Goal: Task Accomplishment & Management: Use online tool/utility

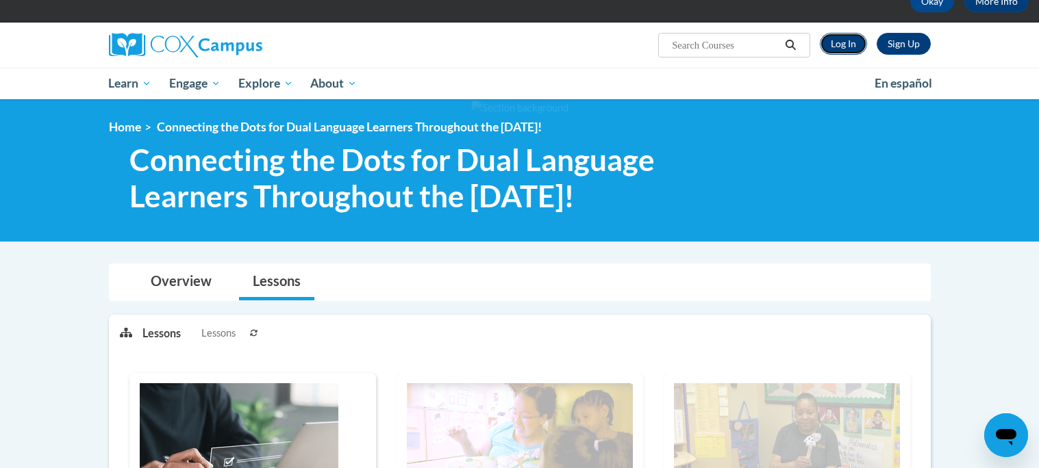
click at [839, 50] on link "Log In" at bounding box center [843, 44] width 47 height 22
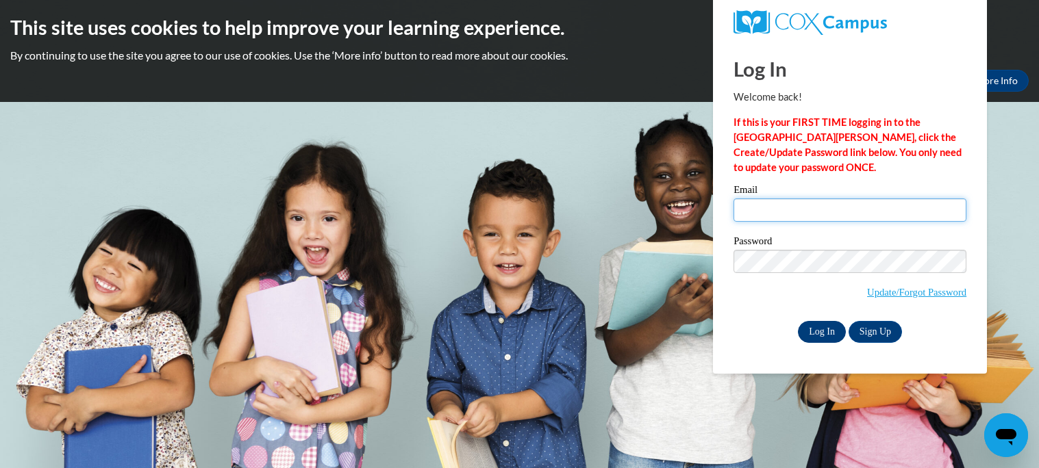
type input "[EMAIL_ADDRESS][DOMAIN_NAME]"
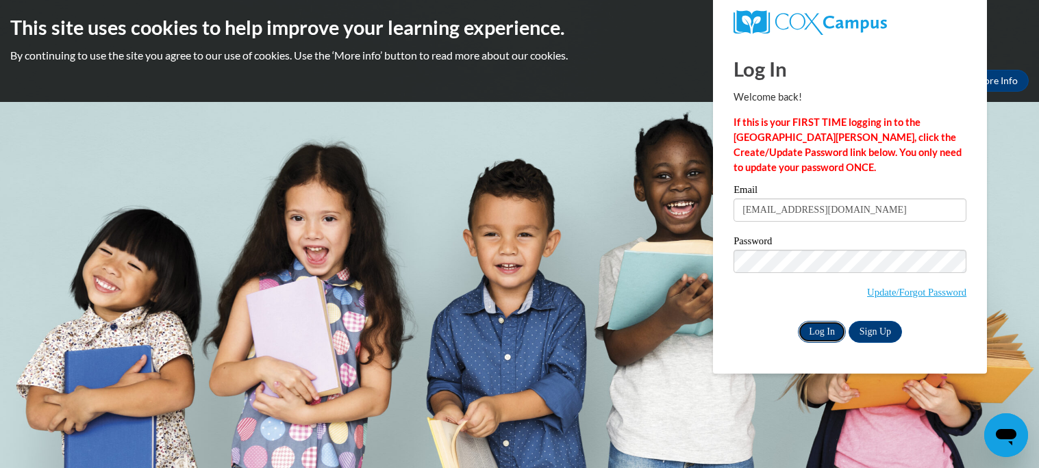
click at [818, 338] on input "Log In" at bounding box center [822, 332] width 48 height 22
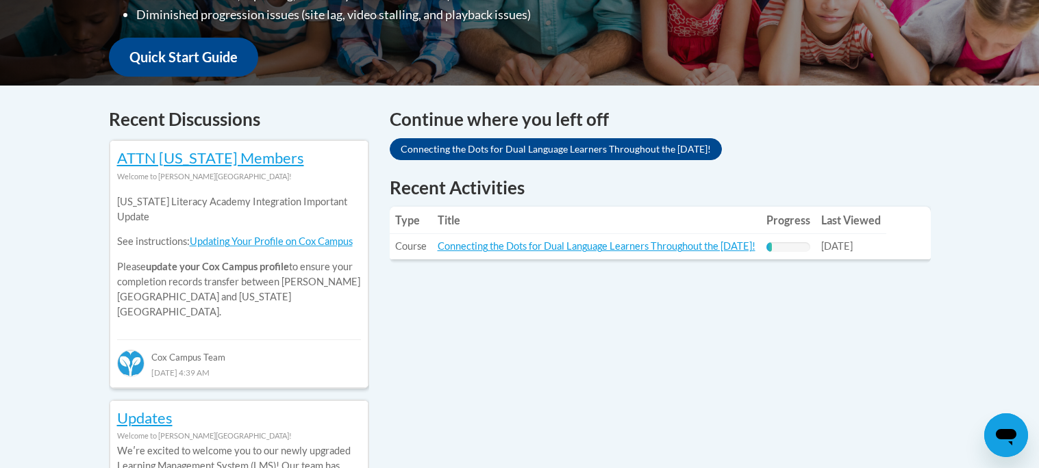
scroll to position [505, 0]
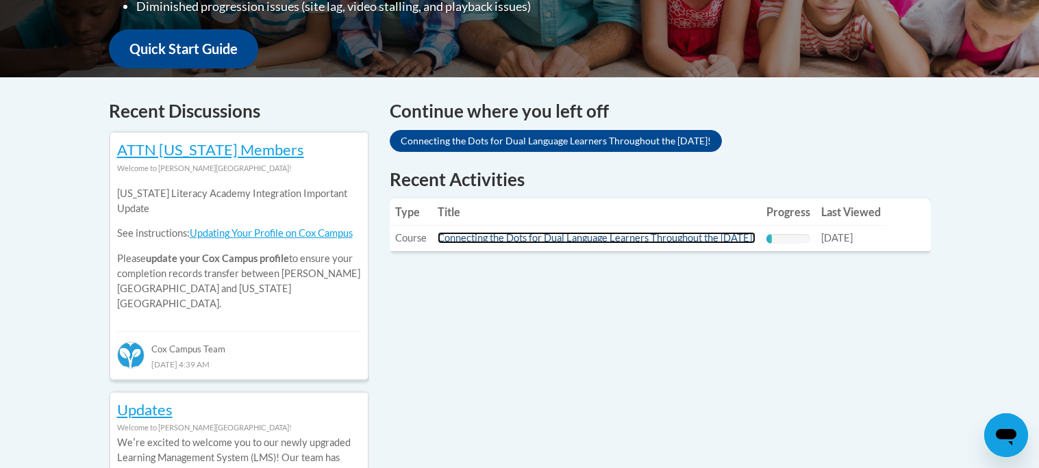
click at [609, 244] on link "Connecting the Dots for Dual Language Learners Throughout the [DATE]!" at bounding box center [596, 238] width 318 height 12
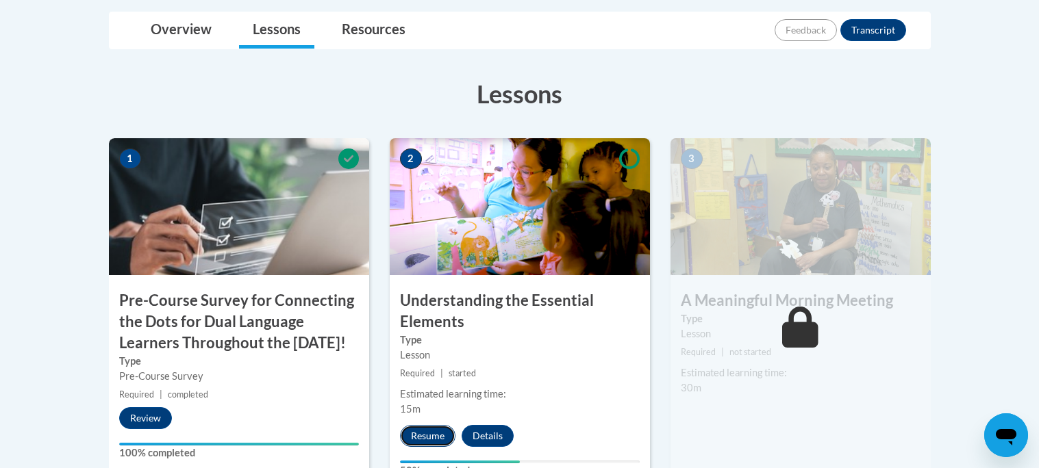
click at [436, 428] on button "Resume" at bounding box center [427, 436] width 55 height 22
